Goal: Task Accomplishment & Management: Manage account settings

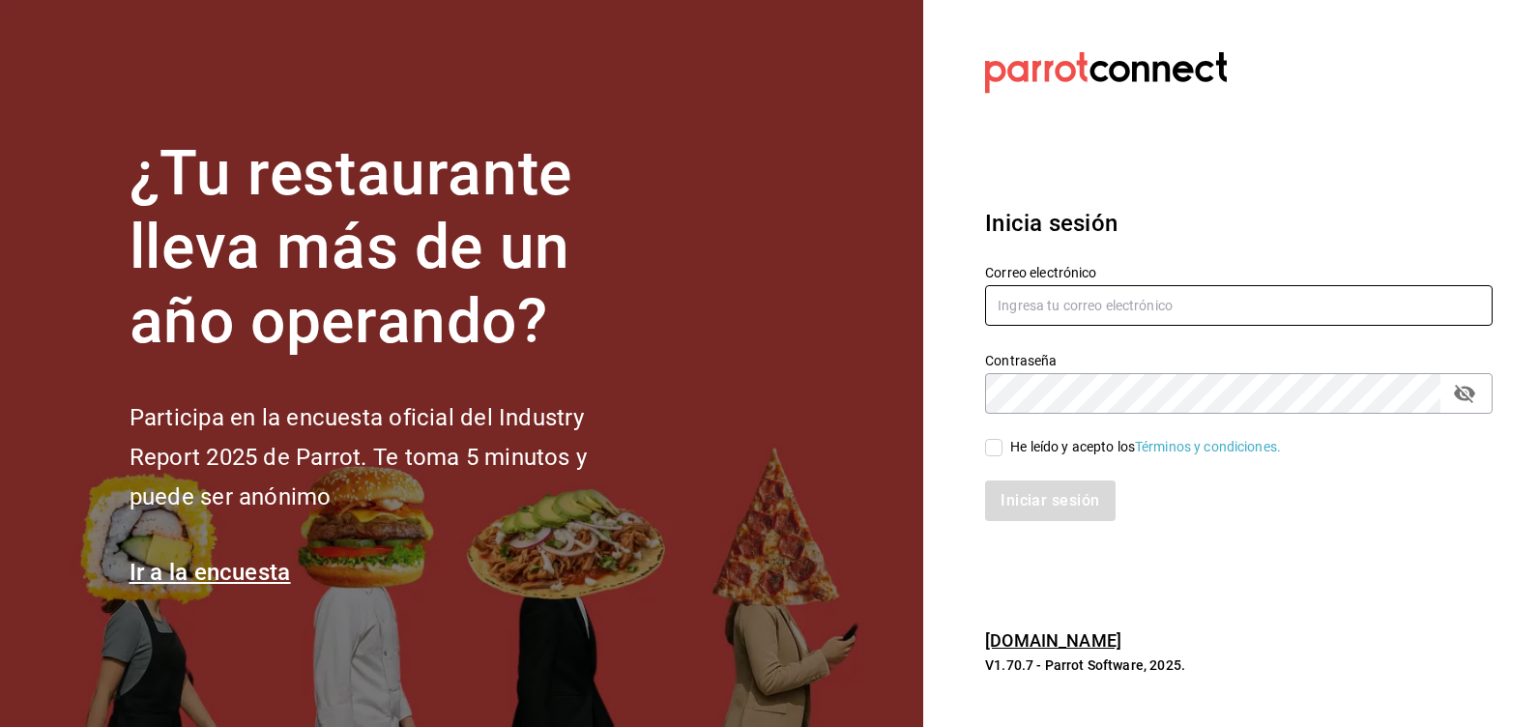
drag, startPoint x: 1071, startPoint y: 300, endPoint x: 1062, endPoint y: 303, distance: 10.1
click at [1067, 301] on input "text" at bounding box center [1239, 305] width 508 height 41
type input "marthadelaog@likve.com"
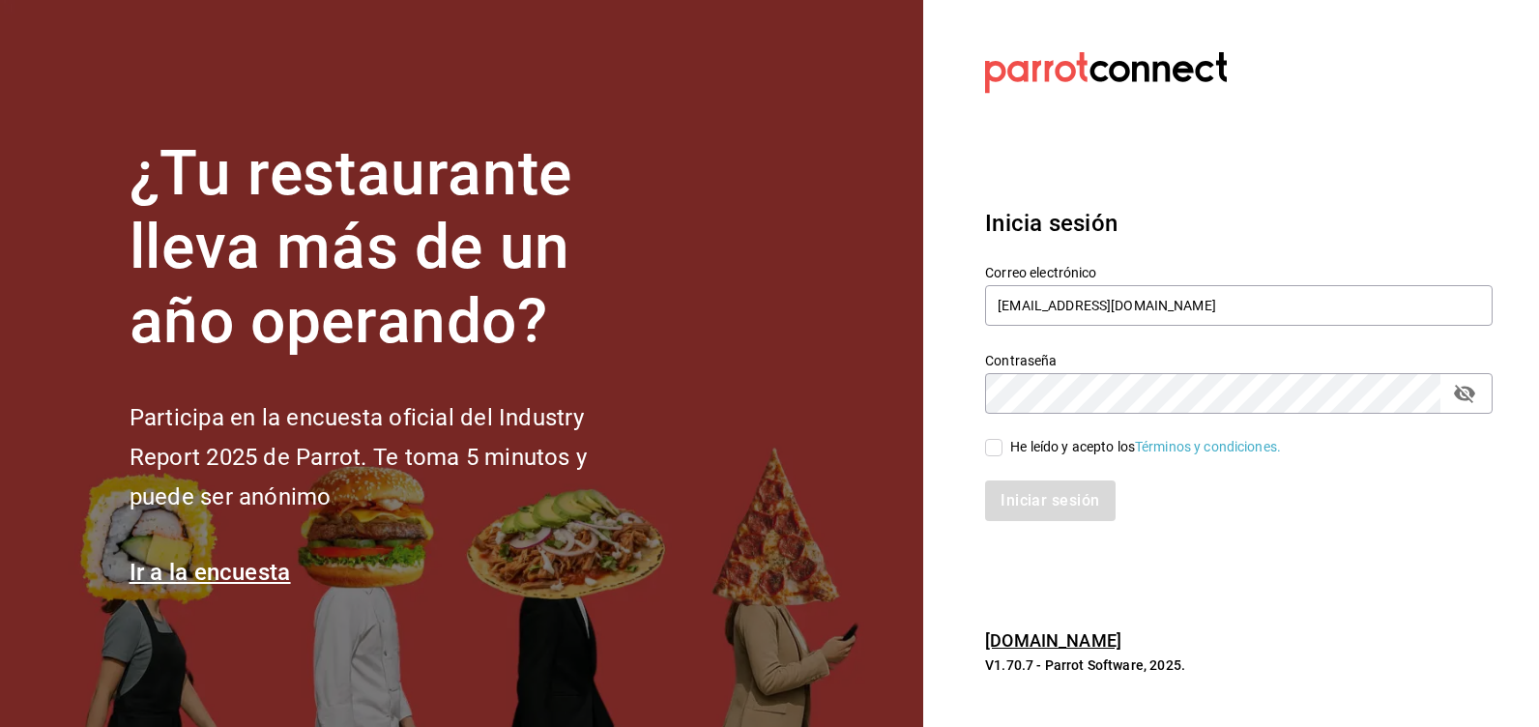
click at [1004, 443] on span "He leído y acepto los Términos y condiciones." at bounding box center [1142, 447] width 278 height 20
click at [1003, 443] on input "He leído y acepto los Términos y condiciones." at bounding box center [993, 447] width 17 height 17
checkbox input "true"
click at [1047, 502] on button "Iniciar sesión" at bounding box center [1050, 500] width 131 height 41
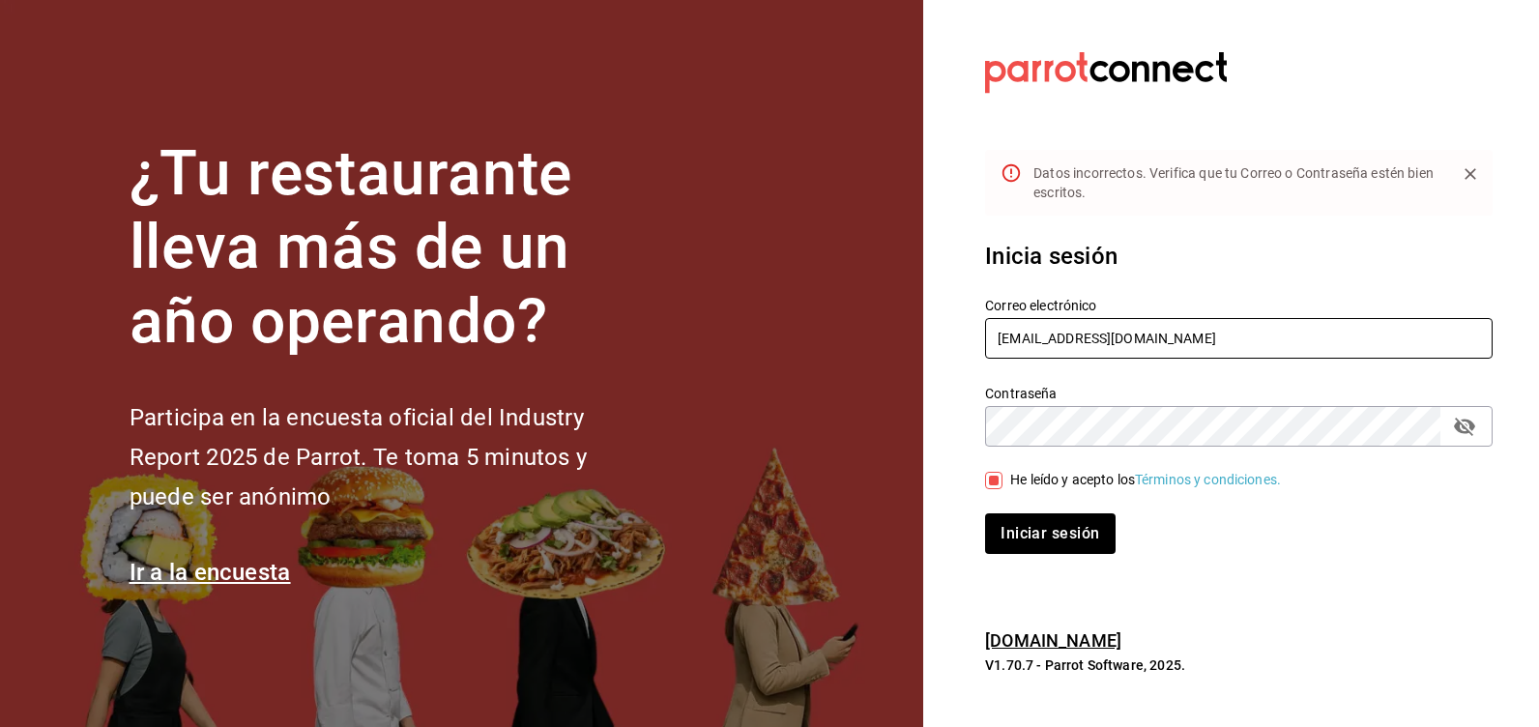
click at [1108, 339] on input "marthadelaog@likve.com" at bounding box center [1239, 338] width 508 height 41
type input "marthadelaog@live.com"
click at [1030, 545] on button "Iniciar sesión" at bounding box center [1050, 533] width 131 height 41
